Goal: Task Accomplishment & Management: Use online tool/utility

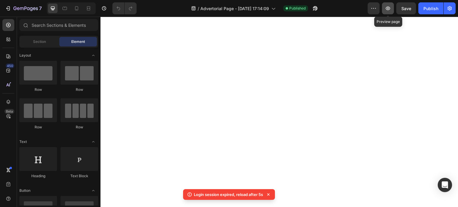
drag, startPoint x: 0, startPoint y: 0, endPoint x: 393, endPoint y: 7, distance: 393.1
click at [391, 9] on icon "button" at bounding box center [388, 8] width 6 height 6
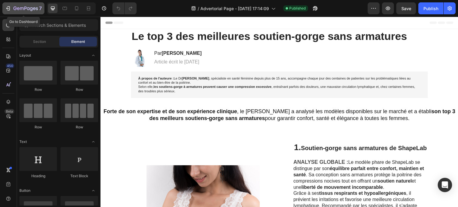
click at [29, 8] on icon "button" at bounding box center [28, 8] width 3 height 3
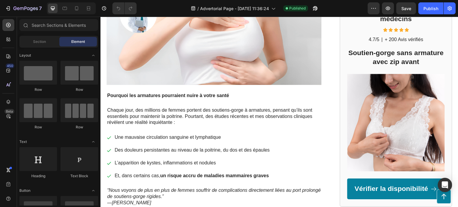
scroll to position [209, 0]
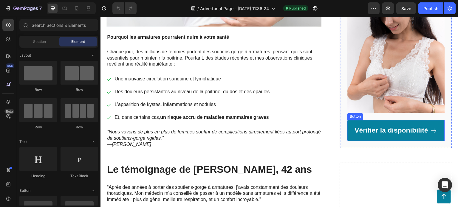
drag, startPoint x: 355, startPoint y: 135, endPoint x: 109, endPoint y: 122, distance: 246.6
click at [355, 135] on link "Vérifier la disponibilité" at bounding box center [397, 130] width 98 height 21
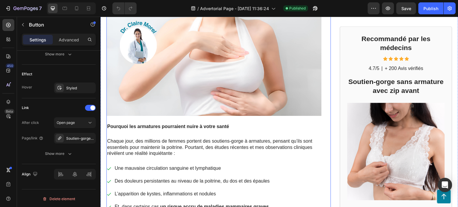
scroll to position [0, 0]
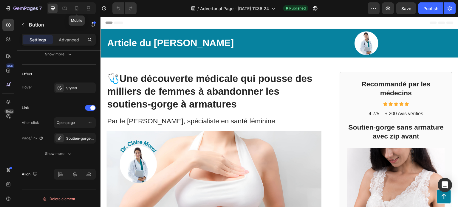
drag, startPoint x: 74, startPoint y: 10, endPoint x: 98, endPoint y: 25, distance: 28.0
click at [74, 10] on icon at bounding box center [77, 8] width 6 height 6
type input "20"
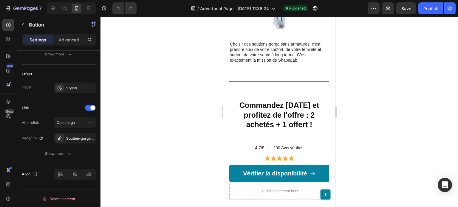
scroll to position [1165, 0]
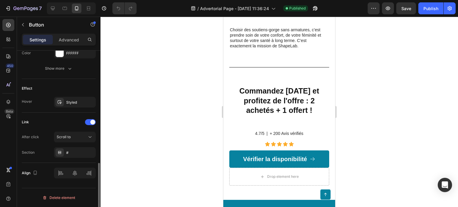
scroll to position [331, 0]
click at [77, 150] on div "#" at bounding box center [75, 154] width 42 height 11
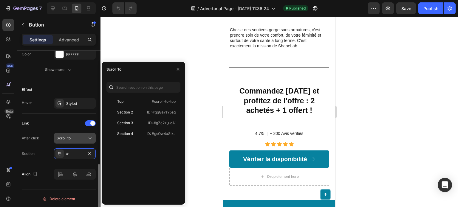
click at [76, 137] on div "Scroll to" at bounding box center [72, 138] width 30 height 5
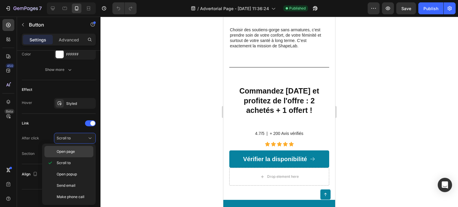
click at [74, 151] on span "Open page" at bounding box center [66, 151] width 18 height 5
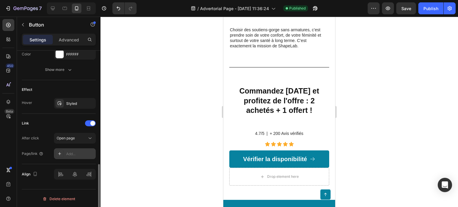
click at [70, 156] on div "Add..." at bounding box center [75, 154] width 42 height 11
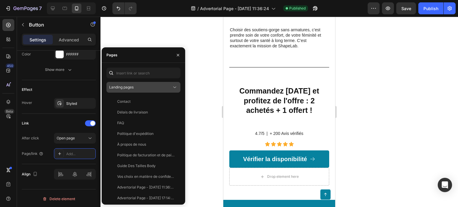
click at [125, 85] on span "Landing pages" at bounding box center [121, 87] width 24 height 4
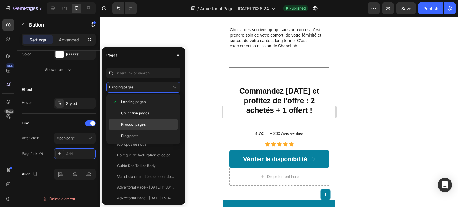
click at [133, 124] on span "Product pages" at bounding box center [133, 124] width 24 height 5
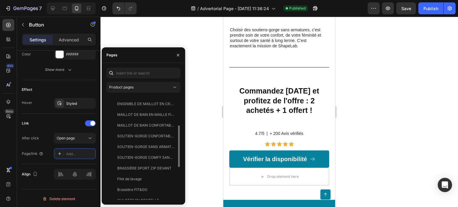
scroll to position [154, 0]
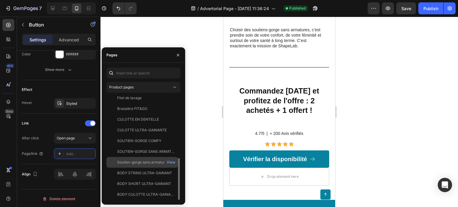
click at [149, 164] on div "Soutien-gorge sans armature avec zip avant" at bounding box center [145, 162] width 57 height 5
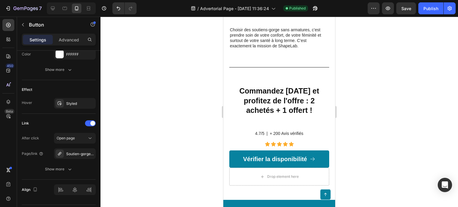
click at [389, 87] on div at bounding box center [280, 112] width 358 height 191
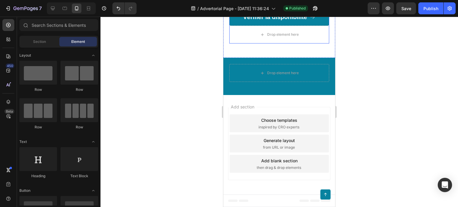
scroll to position [1404, 0]
click at [314, 26] on link "Vérifier la disponibilité" at bounding box center [280, 16] width 100 height 17
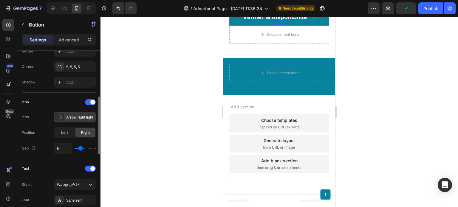
scroll to position [0, 0]
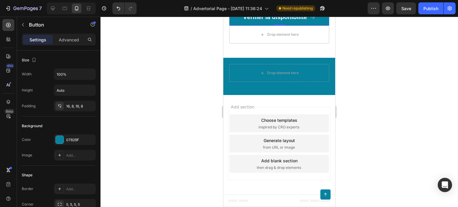
click at [233, 26] on link "Vérifier la disponibilité" at bounding box center [280, 16] width 100 height 17
click at [424, 116] on div at bounding box center [280, 112] width 358 height 191
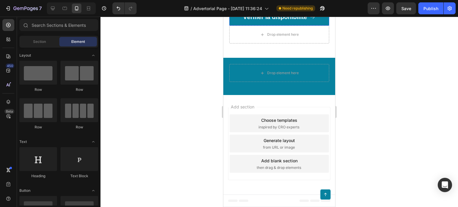
scroll to position [1374, 0]
click at [235, 7] on div "Button" at bounding box center [237, 4] width 13 height 5
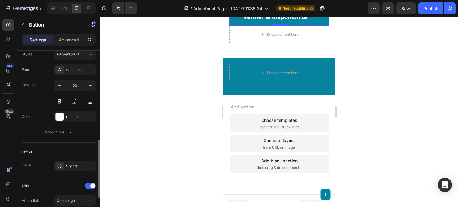
scroll to position [347, 0]
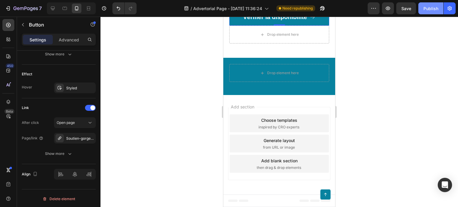
click at [435, 9] on div "Publish" at bounding box center [431, 8] width 15 height 6
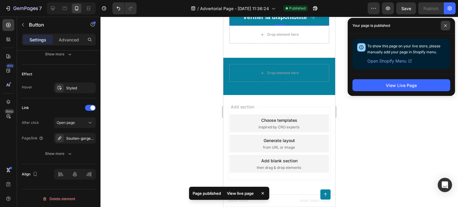
click at [444, 28] on span at bounding box center [446, 26] width 10 height 10
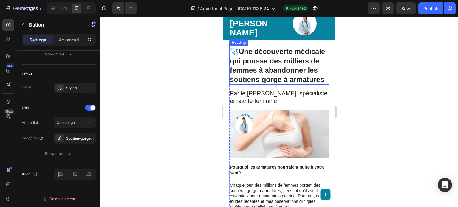
scroll to position [0, 0]
